Goal: Task Accomplishment & Management: Manage account settings

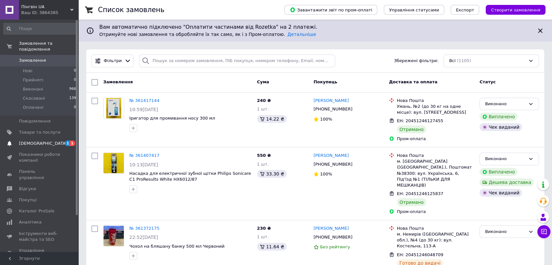
click at [28, 140] on span "[DEMOGRAPHIC_DATA]" at bounding box center [43, 143] width 48 height 6
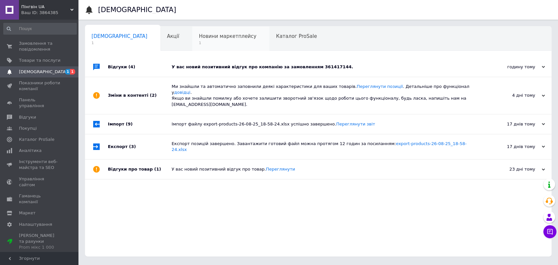
click at [200, 38] on span "Новини маркетплейсу" at bounding box center [227, 36] width 57 height 6
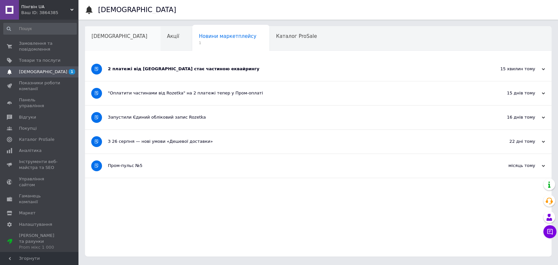
click at [103, 48] on div "[DEMOGRAPHIC_DATA]" at bounding box center [122, 38] width 75 height 25
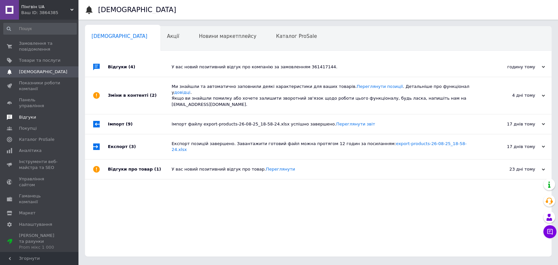
click at [27, 114] on span "Відгуки" at bounding box center [27, 117] width 17 height 6
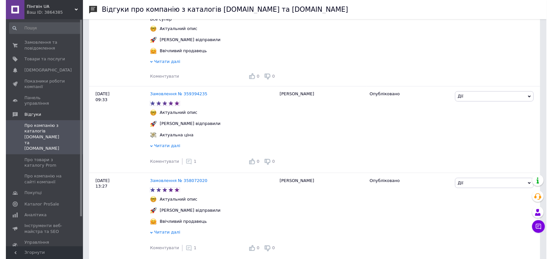
scroll to position [144, 0]
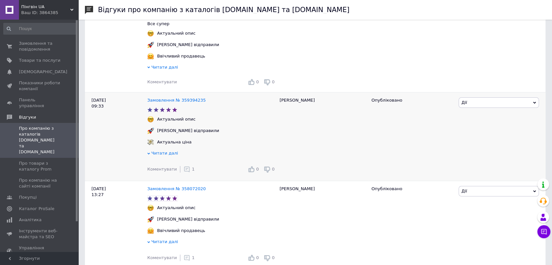
click at [184, 172] on icon at bounding box center [187, 169] width 7 height 7
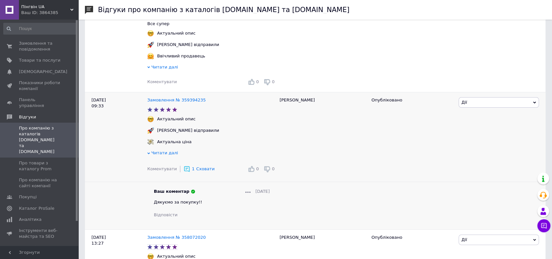
click at [157, 204] on span "Дякуємо за покупку!!" at bounding box center [178, 202] width 48 height 5
copy span "Дякуємо за покупку!!"
click at [161, 82] on span "Коментувати" at bounding box center [161, 81] width 29 height 5
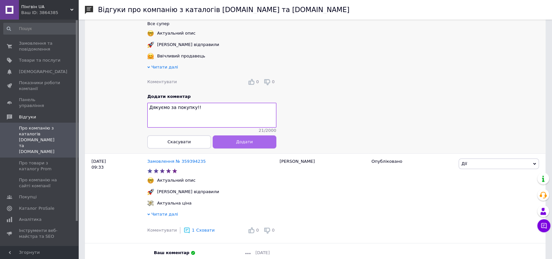
type textarea "Дякуємо за покупку!!"
click at [249, 144] on span "Додати" at bounding box center [244, 141] width 17 height 5
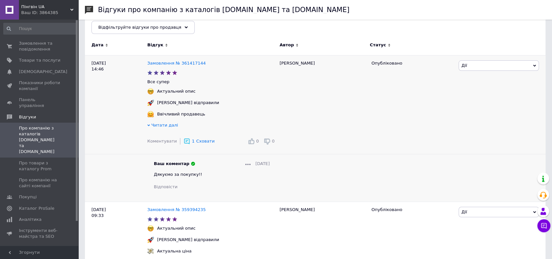
scroll to position [71, 0]
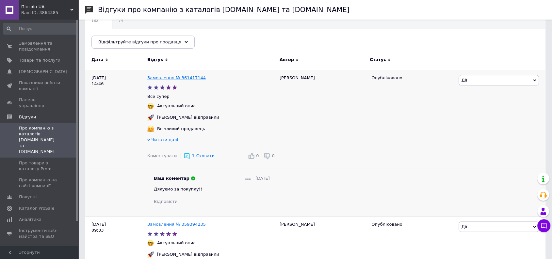
click at [162, 79] on link "Замовлення № 361417144" at bounding box center [176, 77] width 58 height 5
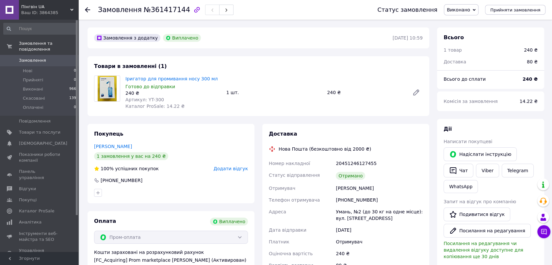
click at [233, 166] on span "Додати відгук" at bounding box center [231, 168] width 34 height 5
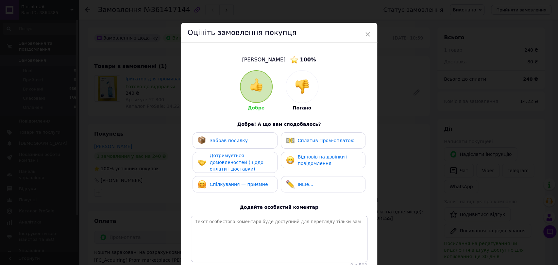
click at [216, 142] on span "Забрав посилку" at bounding box center [228, 140] width 38 height 5
click at [292, 141] on img at bounding box center [290, 140] width 8 height 8
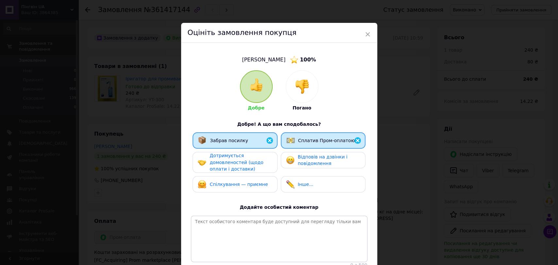
click at [294, 152] on div "Відповів на дзвінки і повідомлення" at bounding box center [323, 160] width 85 height 16
click at [243, 166] on span "Дотримується домовленостей (щодо оплати і доставки)" at bounding box center [236, 162] width 54 height 19
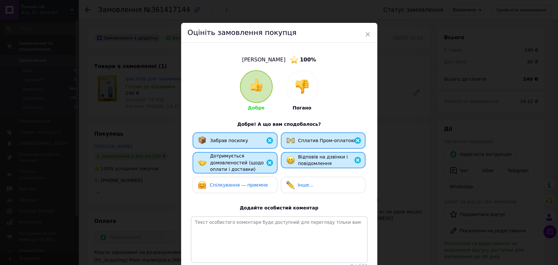
click at [242, 181] on div "Спілкування — приємне" at bounding box center [233, 185] width 70 height 8
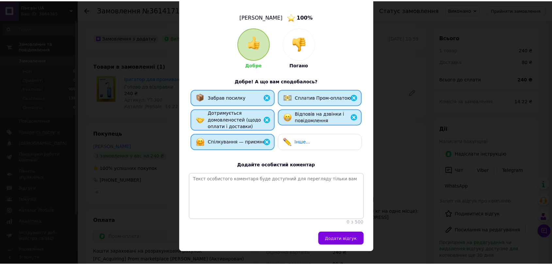
scroll to position [43, 0]
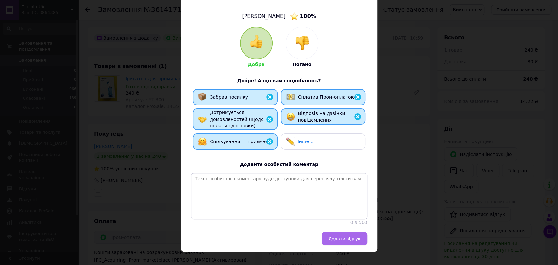
click at [351, 241] on span "Додати відгук" at bounding box center [344, 238] width 32 height 5
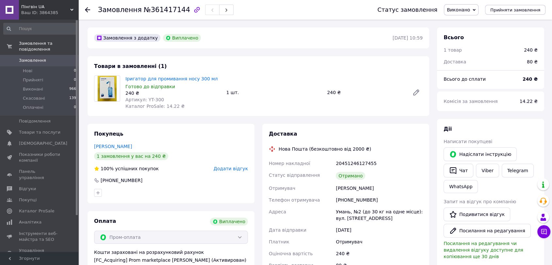
click at [71, 9] on use at bounding box center [71, 10] width 3 height 2
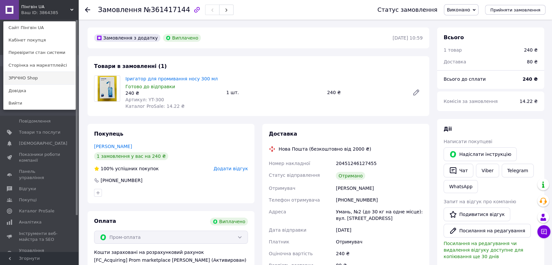
click at [22, 76] on link "ЗРУЧНО Shop" at bounding box center [40, 78] width 72 height 12
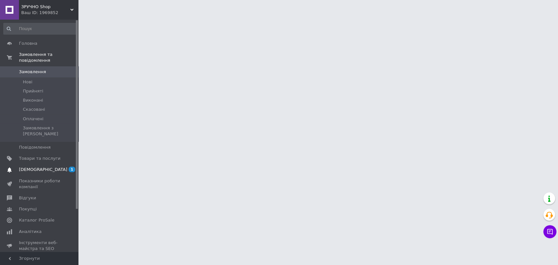
click at [36, 167] on span "[DEMOGRAPHIC_DATA]" at bounding box center [43, 170] width 48 height 6
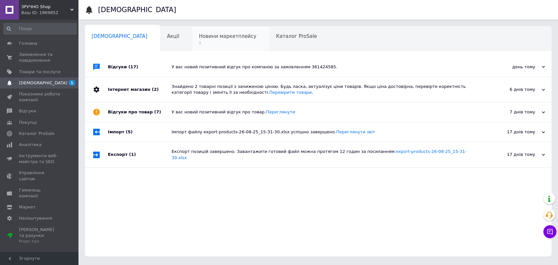
click at [204, 37] on span "Новини маркетплейсу" at bounding box center [227, 36] width 57 height 6
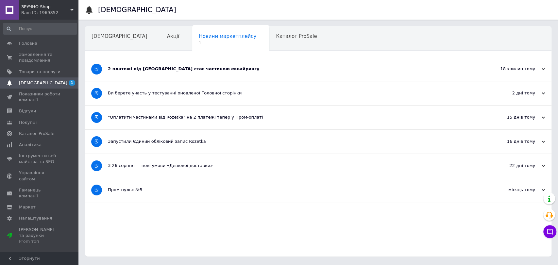
click at [120, 72] on div "2 платежі від Rozetka стає частиною еквайрингу" at bounding box center [293, 69] width 371 height 24
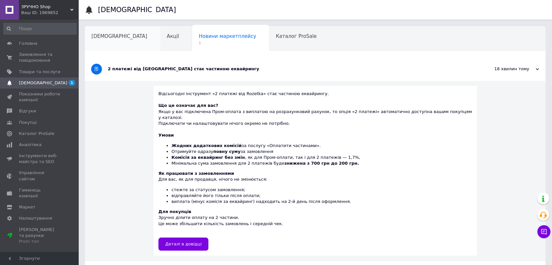
click at [104, 34] on span "[DEMOGRAPHIC_DATA]" at bounding box center [119, 36] width 56 height 6
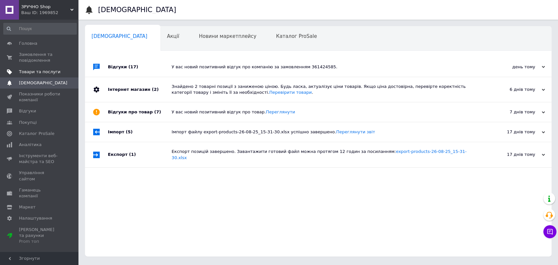
click at [28, 66] on link "Товари та послуги" at bounding box center [40, 71] width 80 height 11
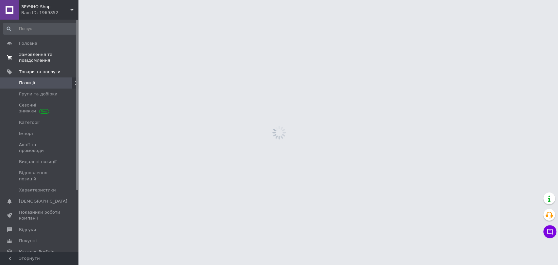
click at [27, 59] on span "Замовлення та повідомлення" at bounding box center [39, 58] width 41 height 12
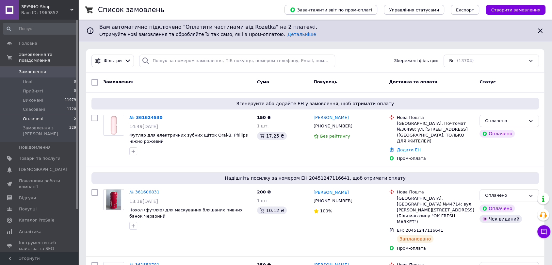
click at [34, 116] on span "Оплачені" at bounding box center [33, 119] width 21 height 6
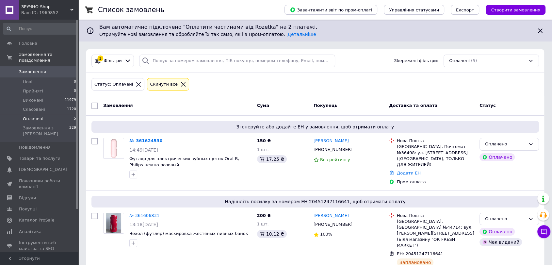
click at [96, 105] on input "checkbox" at bounding box center [94, 106] width 7 height 7
checkbox input "true"
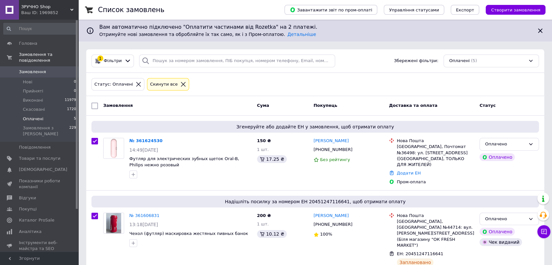
checkbox input "true"
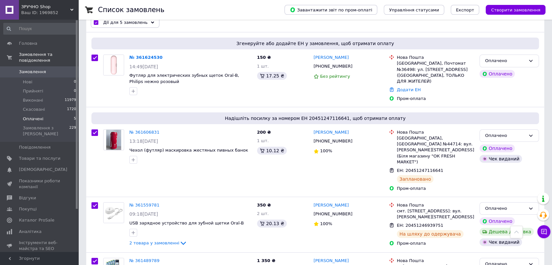
scroll to position [80, 0]
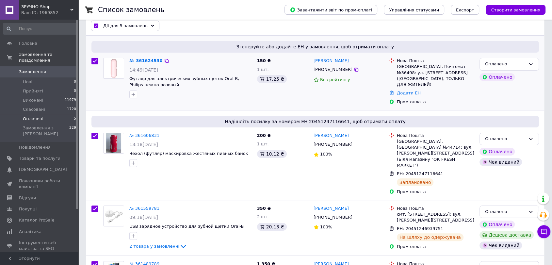
click at [95, 61] on input "checkbox" at bounding box center [94, 61] width 7 height 7
checkbox input "false"
click at [145, 27] on div "Дії для 4 замовлень" at bounding box center [125, 26] width 69 height 10
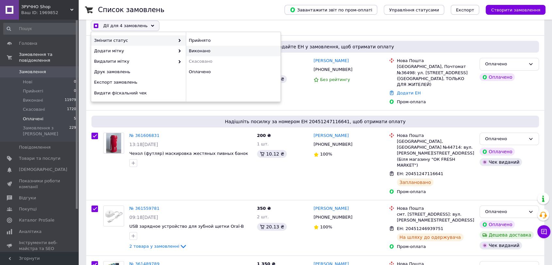
checkbox input "true"
click at [195, 50] on div "Виконано" at bounding box center [233, 51] width 95 height 10
checkbox input "false"
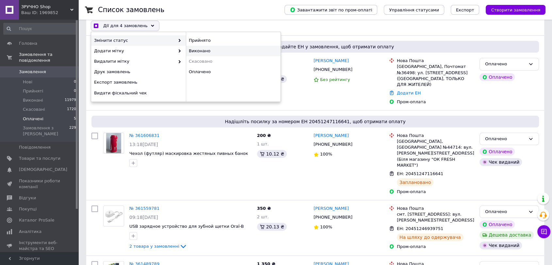
checkbox input "false"
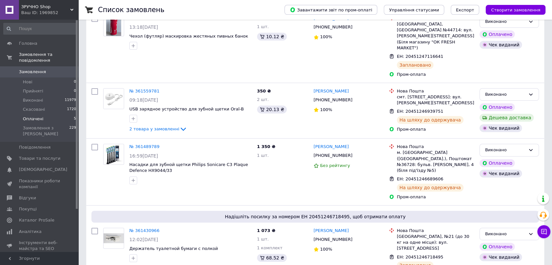
scroll to position [198, 0]
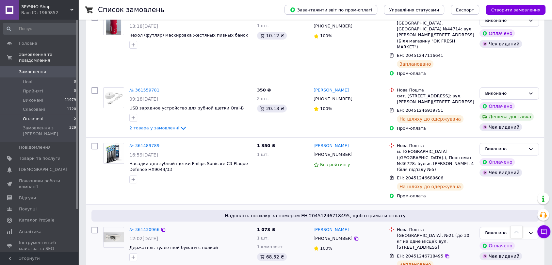
click at [170, 265] on span "2 товара у замовленні" at bounding box center [154, 267] width 50 height 5
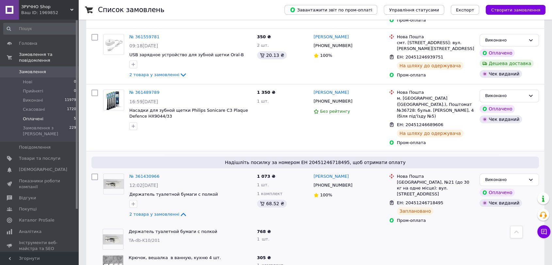
scroll to position [20, 0]
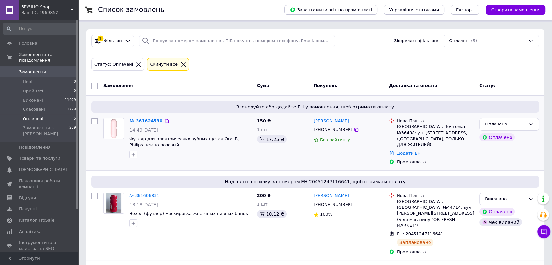
click at [147, 119] on link "№ 361624530" at bounding box center [145, 120] width 33 height 5
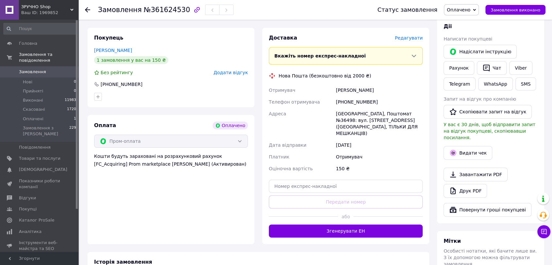
scroll to position [142, 0]
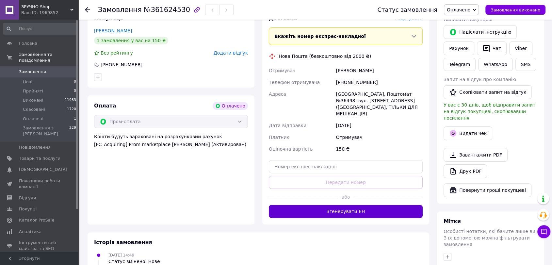
click at [327, 205] on button "Згенерувати ЕН" at bounding box center [346, 211] width 154 height 13
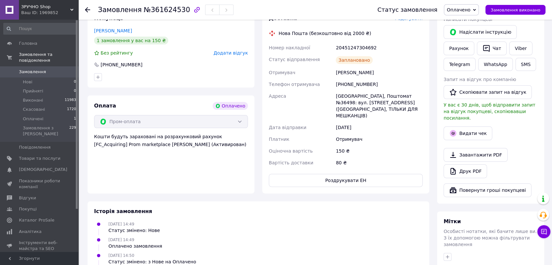
click at [25, 69] on span "Замовлення" at bounding box center [32, 72] width 27 height 6
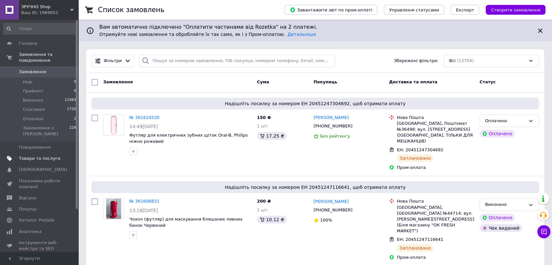
click at [42, 155] on span "Товари та послуги" at bounding box center [39, 158] width 41 height 6
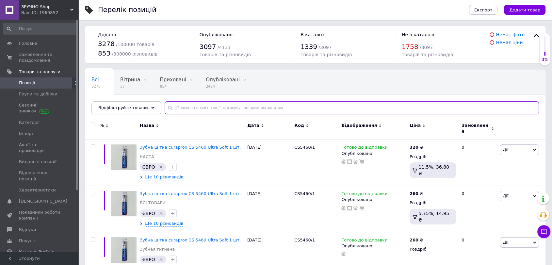
click at [187, 108] on input "text" at bounding box center [352, 107] width 374 height 13
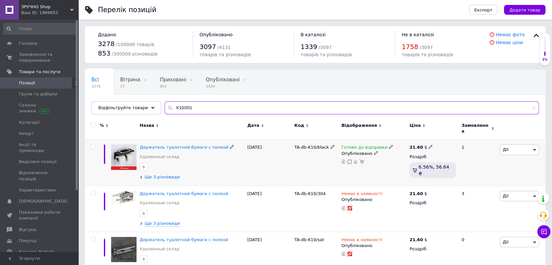
type input "K10/201"
click at [164, 174] on span "Ще 3 різновиди" at bounding box center [162, 177] width 35 height 6
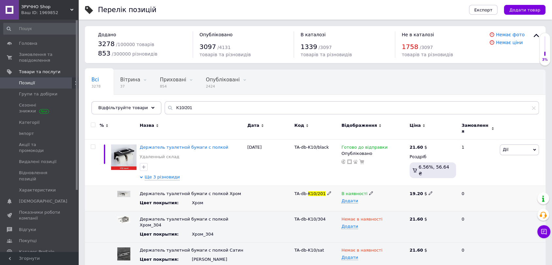
click at [369, 191] on icon at bounding box center [371, 193] width 4 height 4
click at [358, 202] on li "Немає в наявності" at bounding box center [372, 206] width 67 height 9
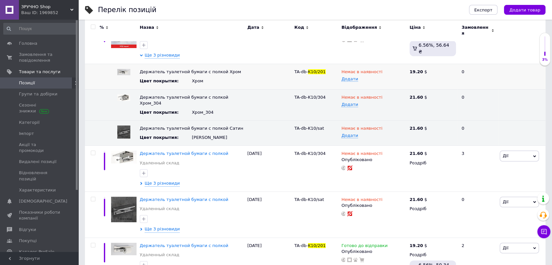
scroll to position [151, 0]
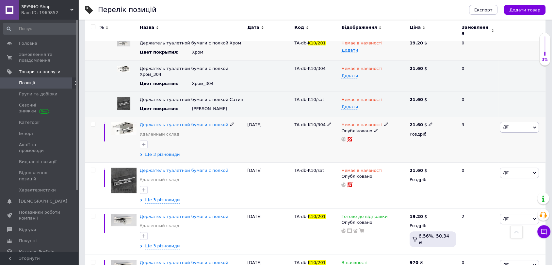
click at [161, 152] on span "Ще 3 різновиди" at bounding box center [162, 155] width 35 height 6
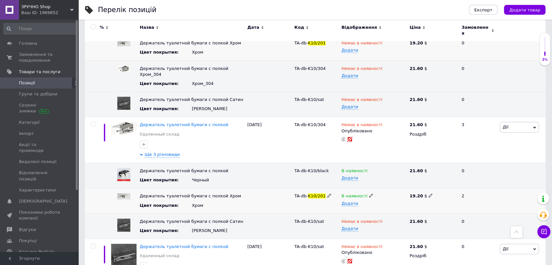
click at [369, 193] on icon at bounding box center [371, 195] width 4 height 4
click at [371, 204] on li "Немає в наявності" at bounding box center [372, 208] width 67 height 9
click at [159, 152] on span "Ще 3 різновиди" at bounding box center [162, 155] width 35 height 6
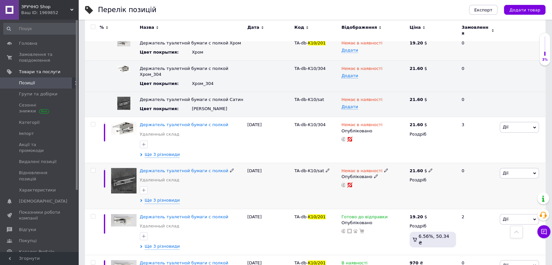
click at [206, 185] on div at bounding box center [191, 190] width 107 height 10
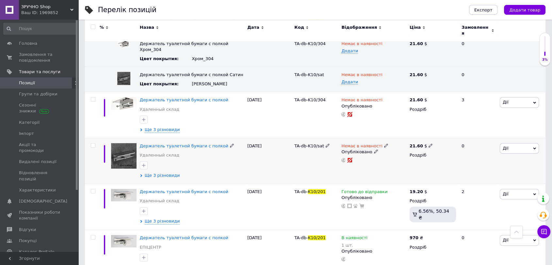
scroll to position [175, 0]
click at [155, 173] on span "Ще 3 різновиди" at bounding box center [162, 176] width 35 height 6
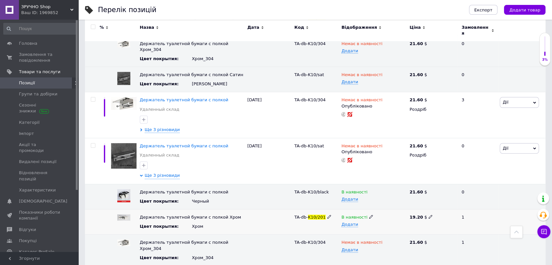
click at [369, 215] on icon at bounding box center [371, 217] width 4 height 4
click at [379, 225] on li "Немає в наявності" at bounding box center [372, 229] width 67 height 9
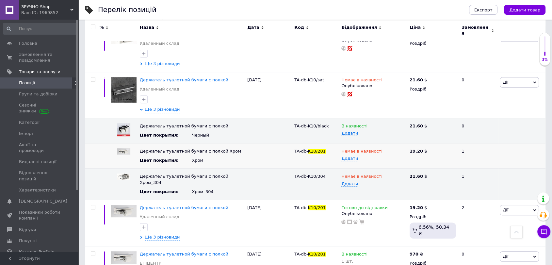
scroll to position [251, 0]
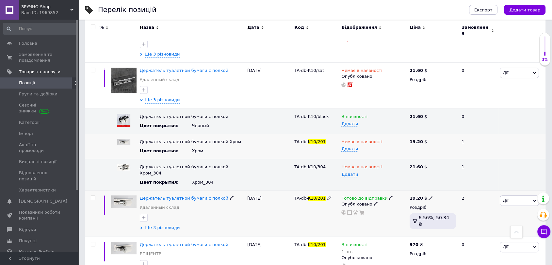
click at [154, 225] on span "Ще 3 різновиди" at bounding box center [162, 228] width 35 height 6
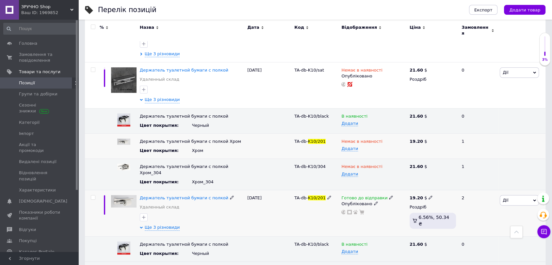
click at [384, 195] on div "Готово до відправки" at bounding box center [367, 198] width 52 height 6
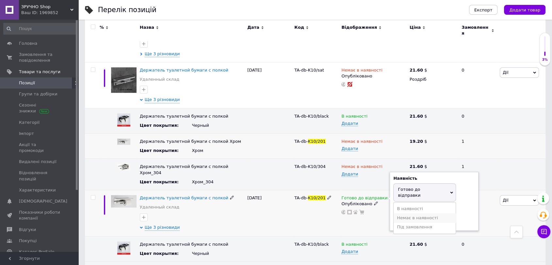
click at [394, 213] on li "Немає в наявності" at bounding box center [425, 217] width 62 height 9
click at [288, 204] on div "28.09.2022" at bounding box center [269, 213] width 47 height 46
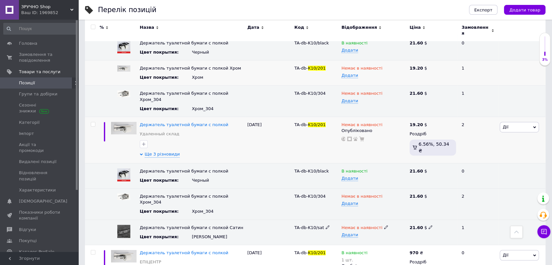
scroll to position [327, 0]
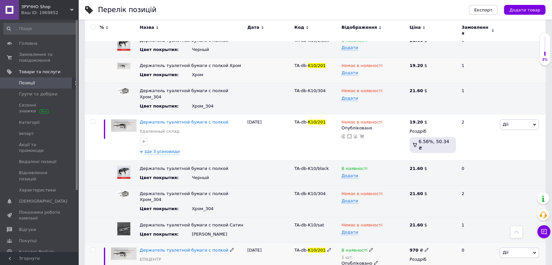
click at [369, 248] on icon at bounding box center [371, 250] width 4 height 4
click at [396, 254] on li "Немає в наявності" at bounding box center [407, 258] width 62 height 9
type input "0"
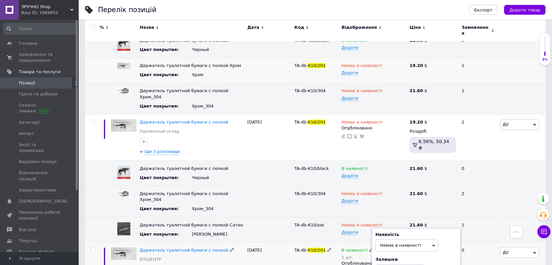
click at [303, 245] on div "TA-db- K10/201" at bounding box center [316, 262] width 47 height 40
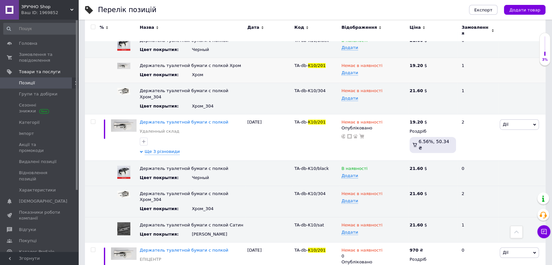
click at [518, 232] on use at bounding box center [516, 232] width 5 height 3
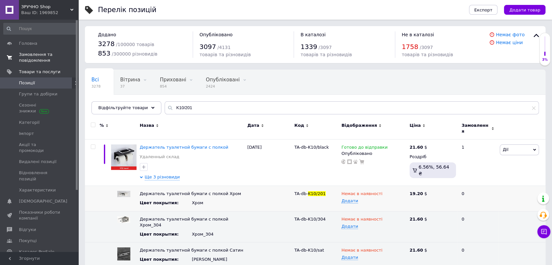
click at [21, 61] on span "Замовлення та повідомлення" at bounding box center [39, 58] width 41 height 12
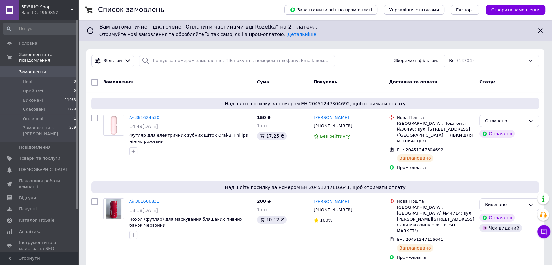
click at [68, 11] on div "Ваш ID: 1969852" at bounding box center [49, 13] width 57 height 6
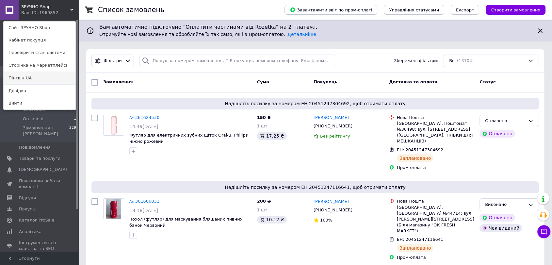
click at [24, 76] on link "Пінгвін UA" at bounding box center [40, 78] width 72 height 12
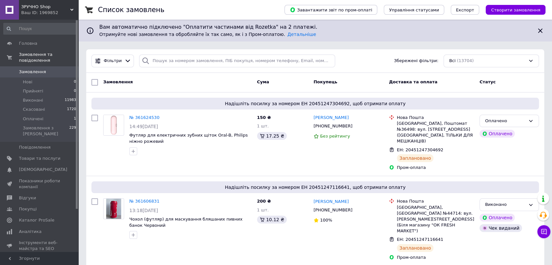
click at [44, 70] on link "Замовлення 0" at bounding box center [40, 71] width 80 height 11
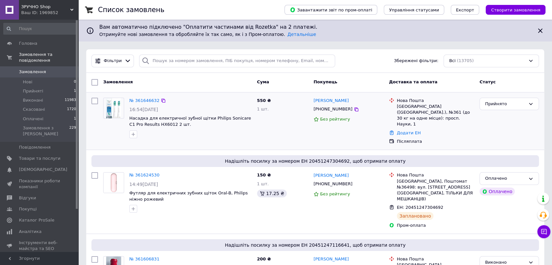
click at [196, 130] on div at bounding box center [190, 134] width 125 height 10
click at [144, 100] on link "№ 361646632" at bounding box center [144, 100] width 30 height 5
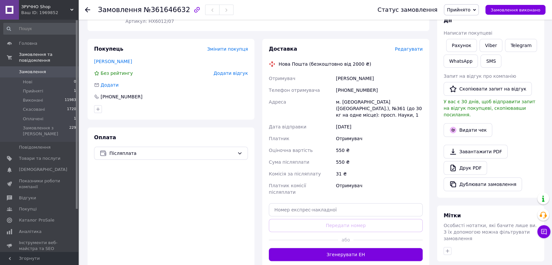
scroll to position [104, 0]
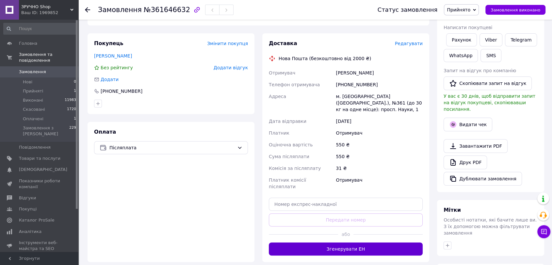
click at [341, 242] on button "Згенерувати ЕН" at bounding box center [346, 248] width 154 height 13
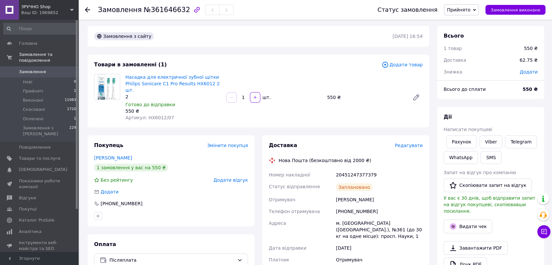
scroll to position [0, 0]
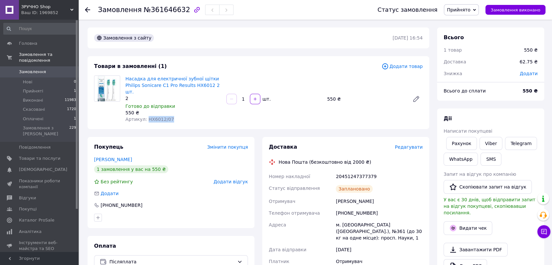
drag, startPoint x: 145, startPoint y: 114, endPoint x: 168, endPoint y: 114, distance: 22.9
click at [168, 116] on div "Артикул: HX6012/07" at bounding box center [173, 119] width 96 height 7
copy span "HX6012/07"
click at [70, 8] on icon at bounding box center [71, 9] width 3 height 3
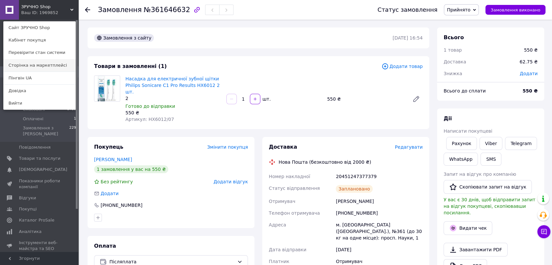
click at [16, 70] on link "Сторінка на маркетплейсі" at bounding box center [40, 65] width 72 height 12
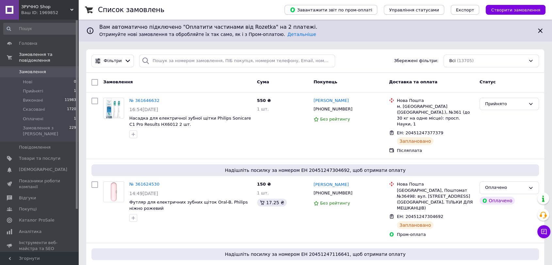
click at [66, 12] on div "Ваш ID: 1969852" at bounding box center [49, 13] width 57 height 6
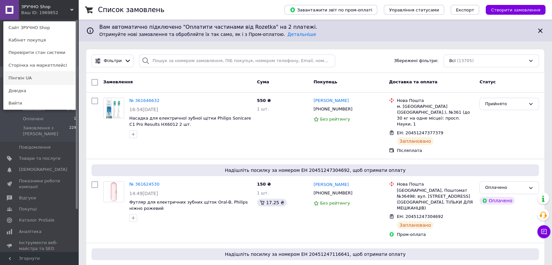
click at [21, 73] on link "Пінгвін UA" at bounding box center [40, 78] width 72 height 12
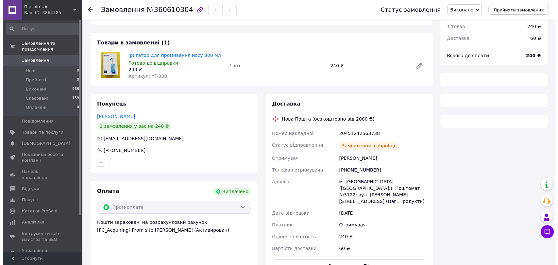
scroll to position [37, 0]
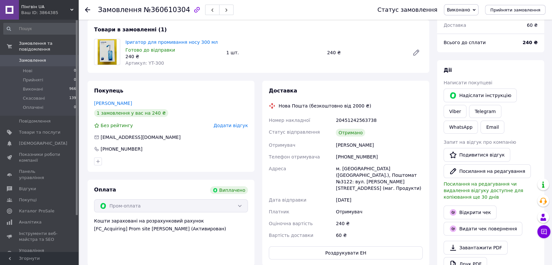
click at [231, 124] on span "Додати відгук" at bounding box center [231, 125] width 34 height 5
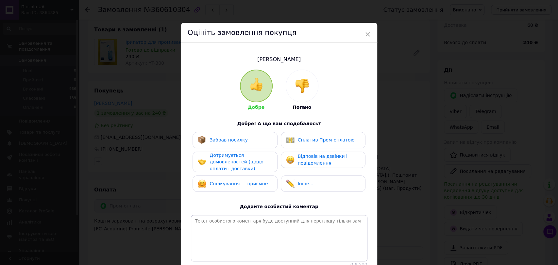
click at [239, 138] on span "Забрав посилку" at bounding box center [228, 139] width 38 height 5
drag, startPoint x: 308, startPoint y: 139, endPoint x: 307, endPoint y: 158, distance: 18.6
click at [307, 158] on div "Забрав посилку Сплатив Пром-оплатою Дотримується домовленостей (щодо оплати і д…" at bounding box center [279, 163] width 176 height 63
click at [307, 158] on span "Відповів на дзвінки і повідомлення" at bounding box center [323, 160] width 50 height 12
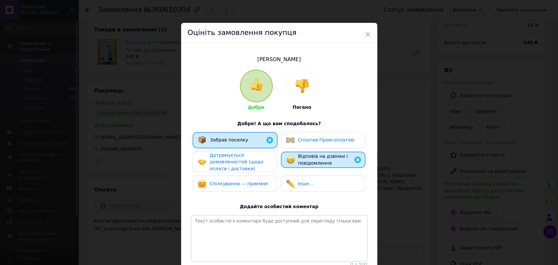
click at [303, 143] on div "Сплатив Пром-оплатою" at bounding box center [326, 140] width 57 height 7
click at [252, 170] on div "Дотримується домовленостей (щодо оплати і доставки)" at bounding box center [240, 162] width 62 height 20
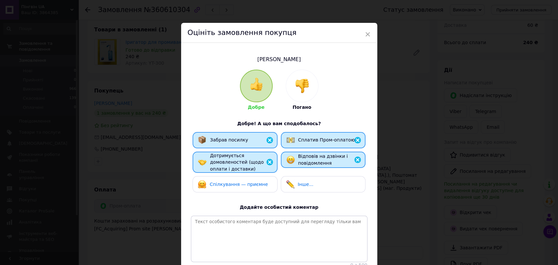
click at [251, 182] on span "Спілкування — приємне" at bounding box center [238, 184] width 58 height 5
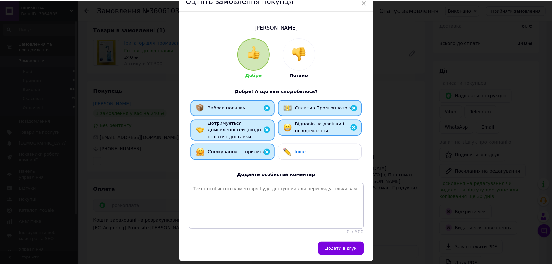
scroll to position [43, 0]
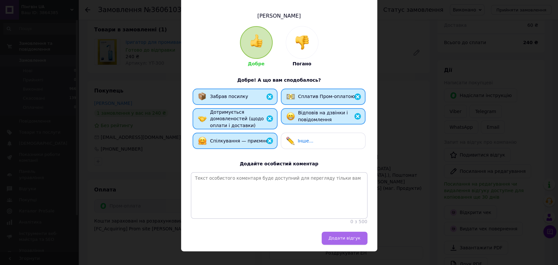
click at [332, 240] on button "Додати відгук" at bounding box center [344, 238] width 46 height 13
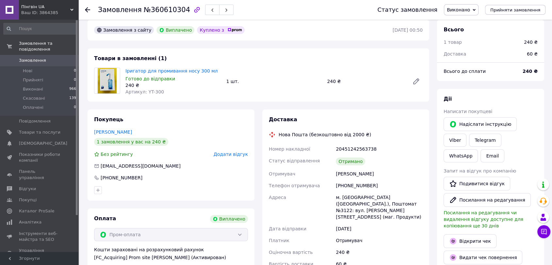
scroll to position [8, 0]
click at [26, 57] on span "Замовлення" at bounding box center [32, 60] width 27 height 6
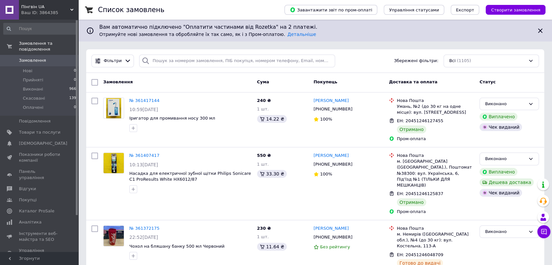
click at [71, 11] on icon at bounding box center [71, 9] width 3 height 3
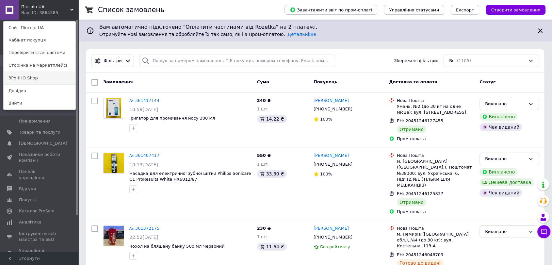
click at [17, 77] on link "ЗРУЧНО Shop" at bounding box center [40, 78] width 72 height 12
